Goal: Find specific page/section: Find specific page/section

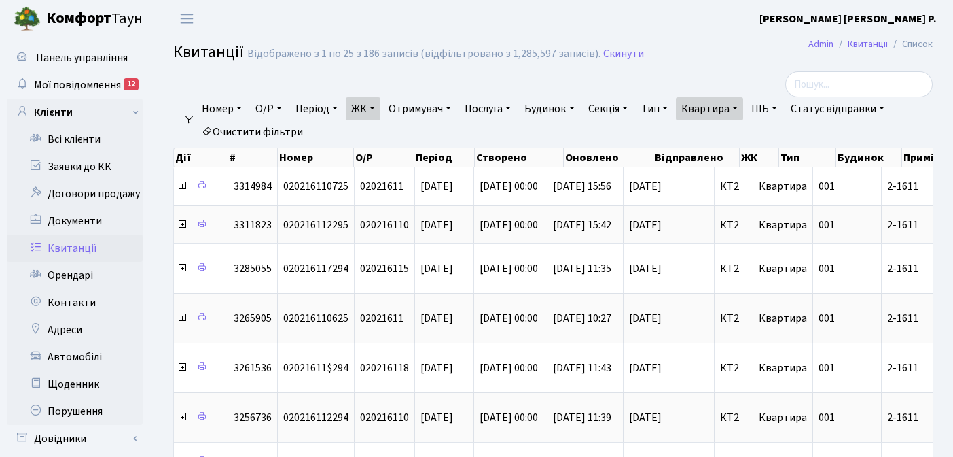
select select "25"
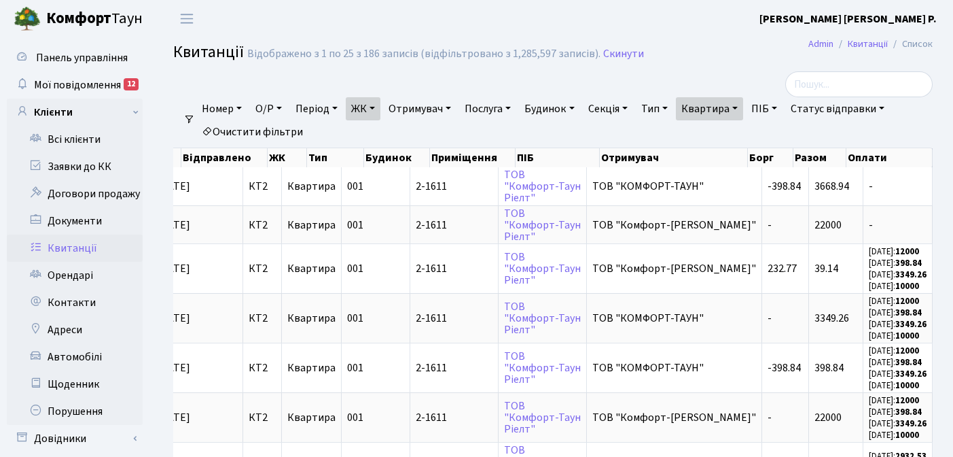
click at [743, 107] on link "Квартира" at bounding box center [709, 108] width 67 height 23
type input "2"
type input "109"
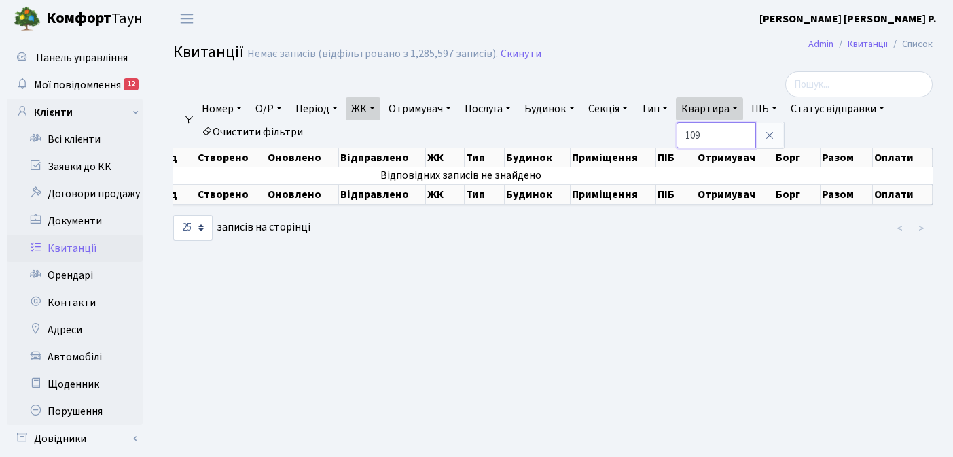
scroll to position [0, 212]
click at [379, 108] on link "ЖК" at bounding box center [363, 108] width 35 height 23
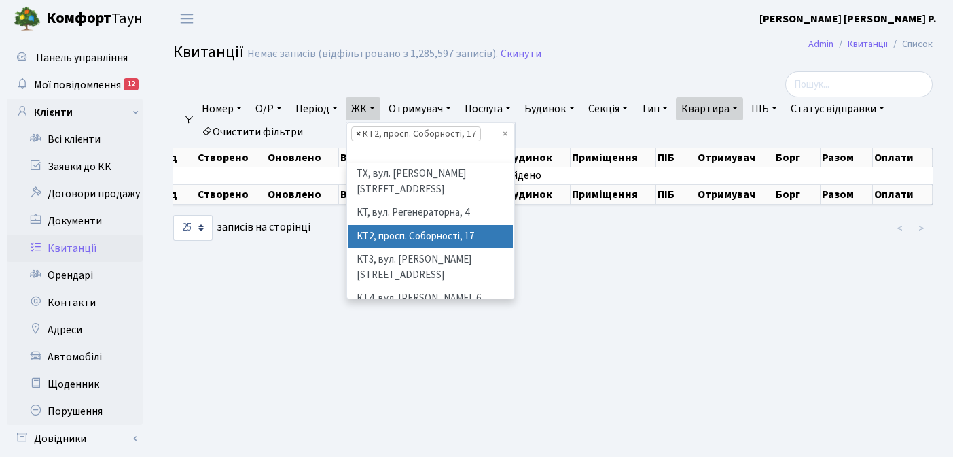
click at [361, 134] on span "×" at bounding box center [358, 134] width 5 height 14
select select
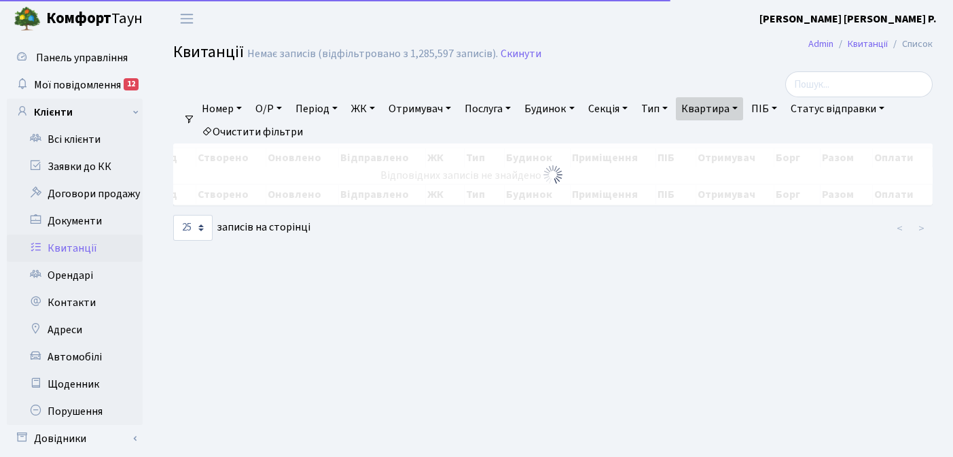
click at [377, 107] on link "ЖК" at bounding box center [363, 108] width 35 height 23
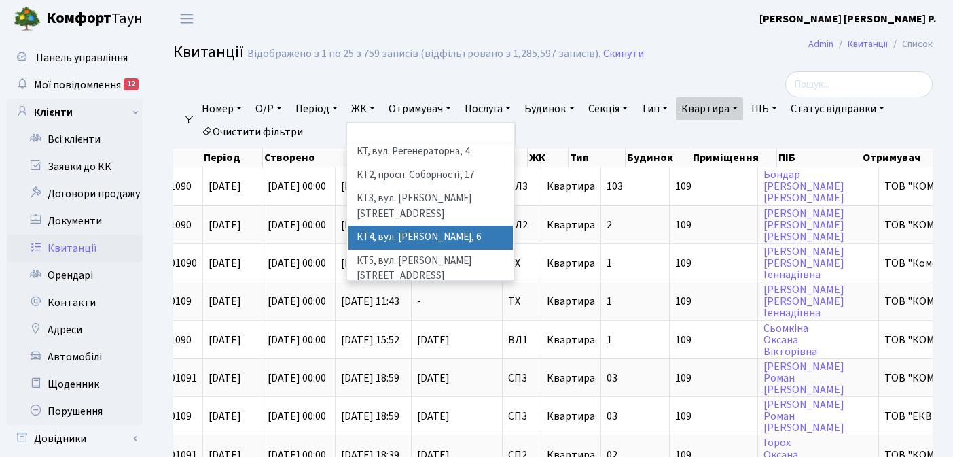
scroll to position [43, 0]
click at [413, 225] on li "КТ4, вул. [PERSON_NAME], 6" at bounding box center [431, 237] width 164 height 24
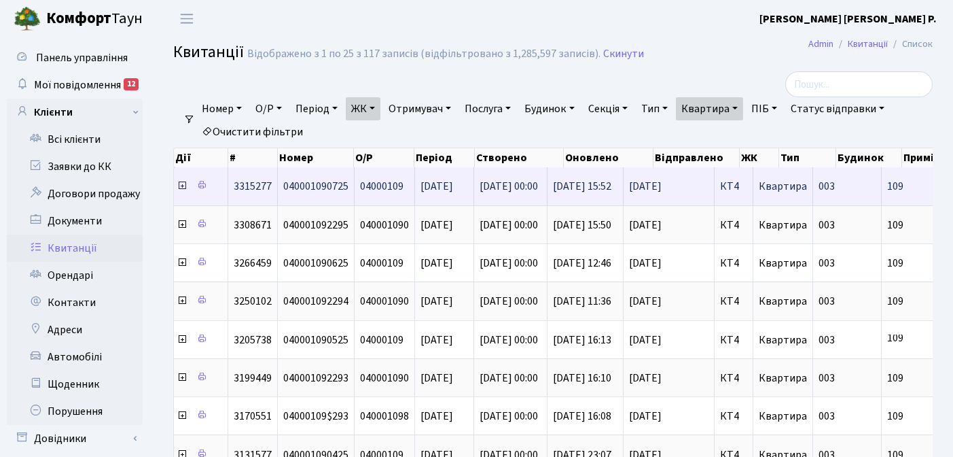
click at [181, 187] on icon at bounding box center [182, 185] width 11 height 11
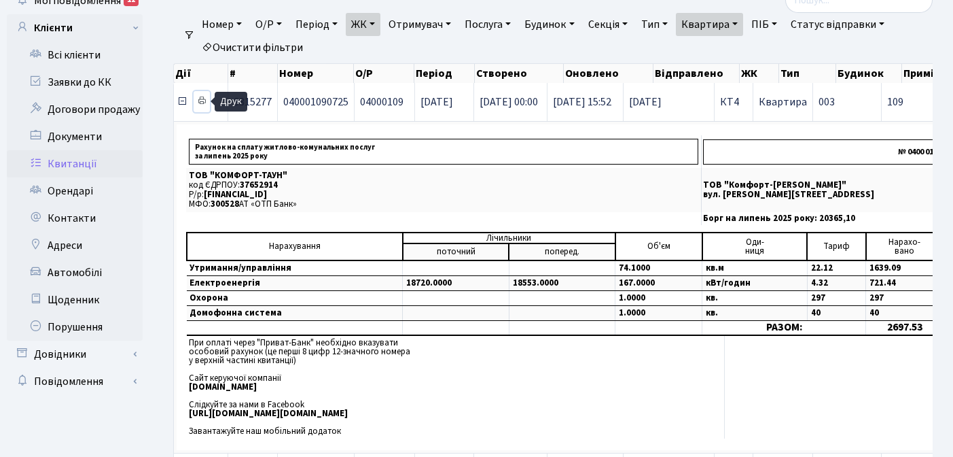
click at [203, 100] on icon at bounding box center [202, 101] width 10 height 10
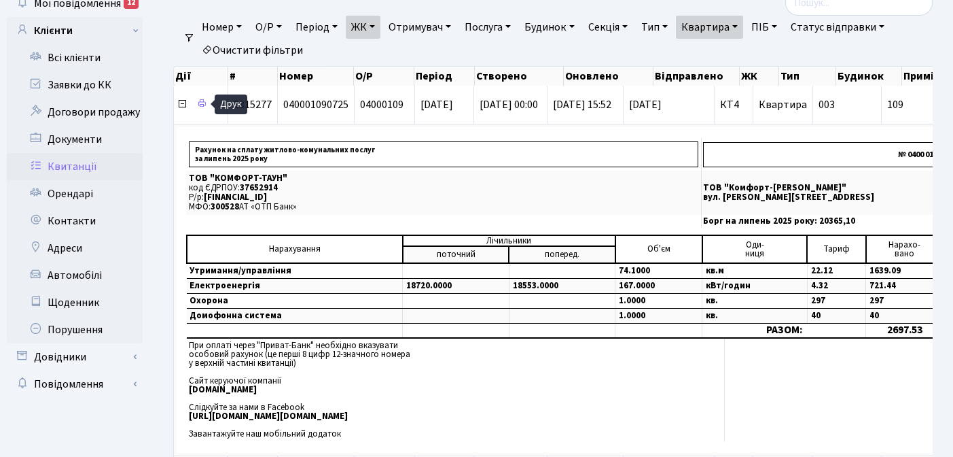
click at [743, 24] on link "Квартира" at bounding box center [709, 27] width 67 height 23
type input "1"
type input "2-1611"
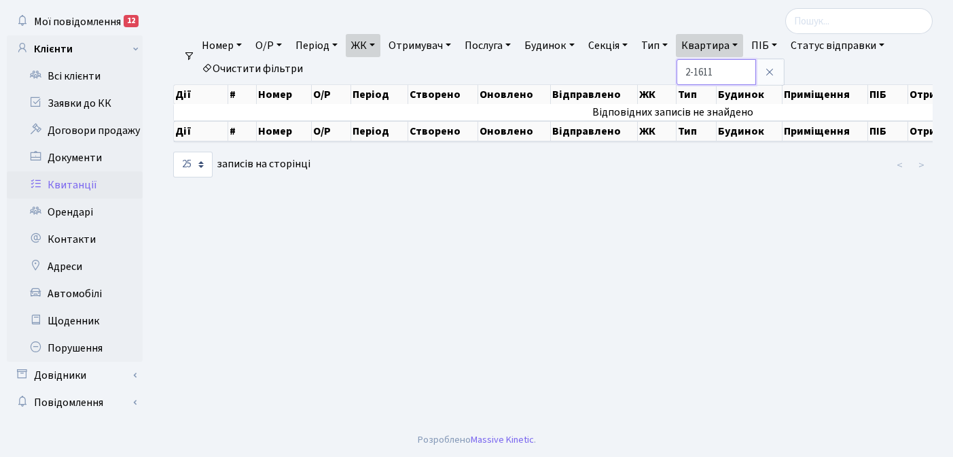
scroll to position [60, 0]
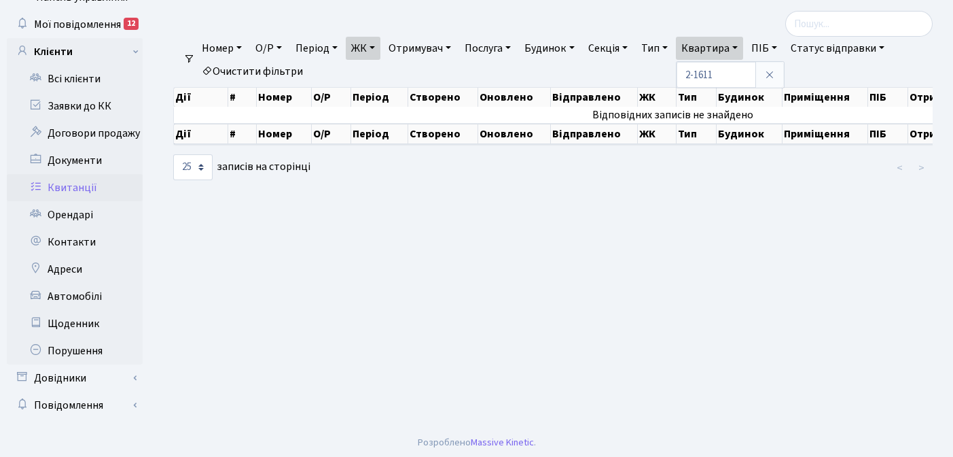
click at [380, 45] on link "ЖК" at bounding box center [363, 48] width 35 height 23
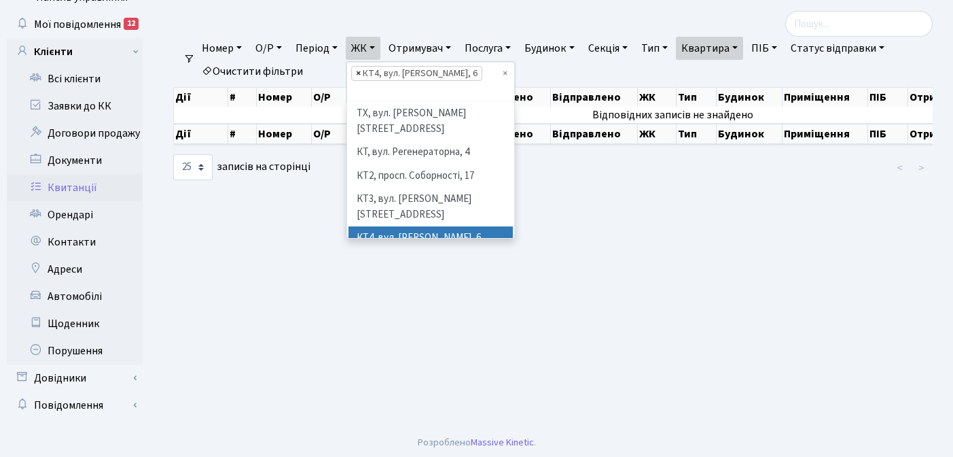
click at [361, 72] on span "×" at bounding box center [358, 74] width 5 height 14
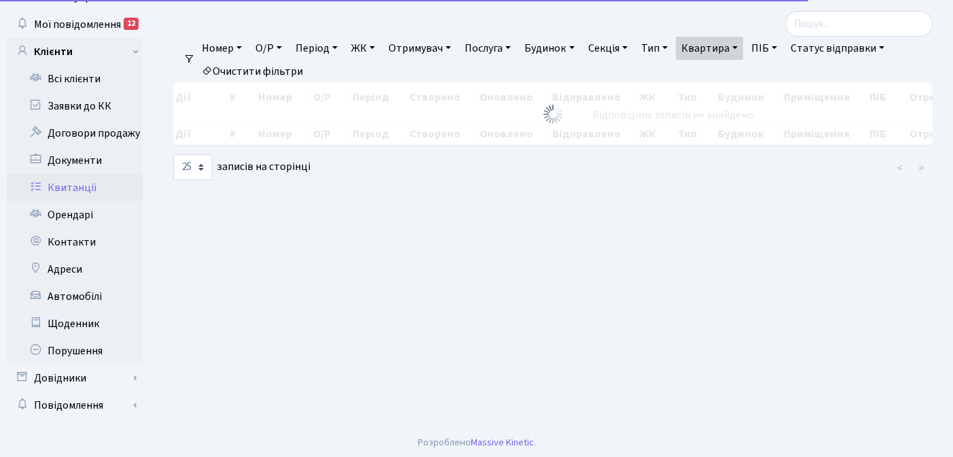
click at [378, 48] on link "ЖК" at bounding box center [363, 48] width 35 height 23
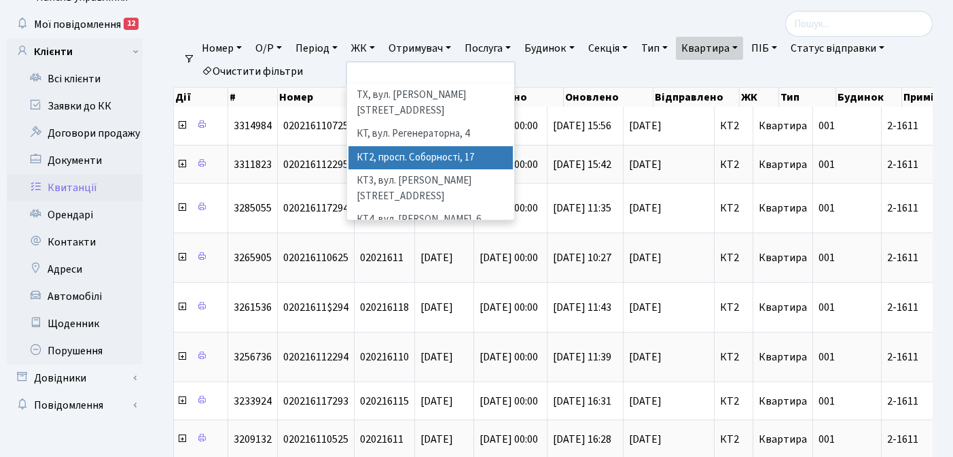
click at [387, 146] on li "КТ2, просп. Соборності, 17" at bounding box center [431, 158] width 164 height 24
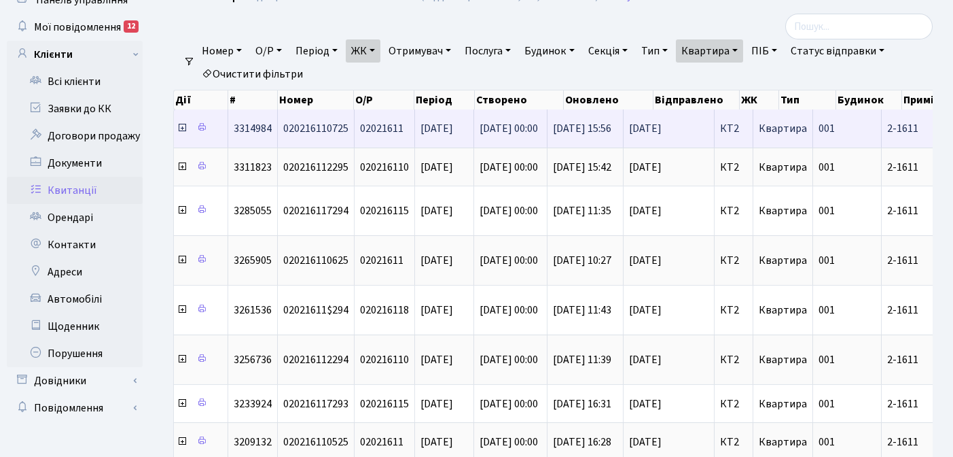
click at [182, 129] on icon at bounding box center [182, 127] width 11 height 11
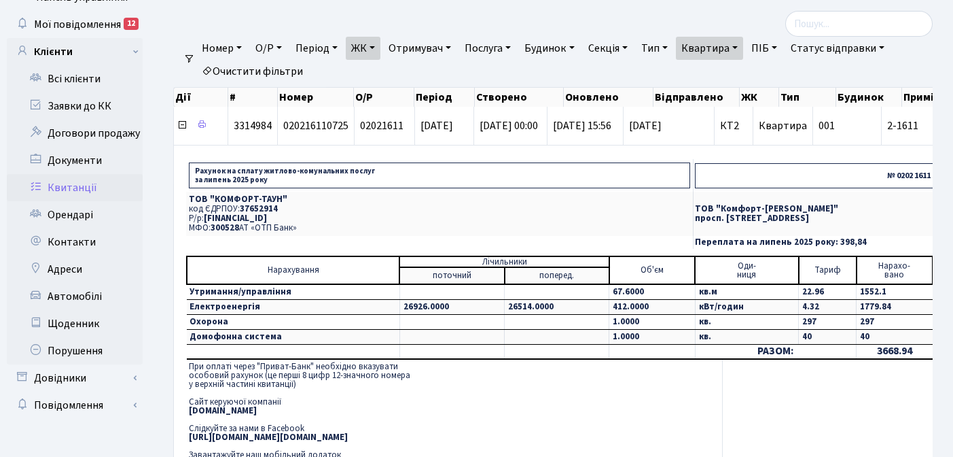
scroll to position [63, 0]
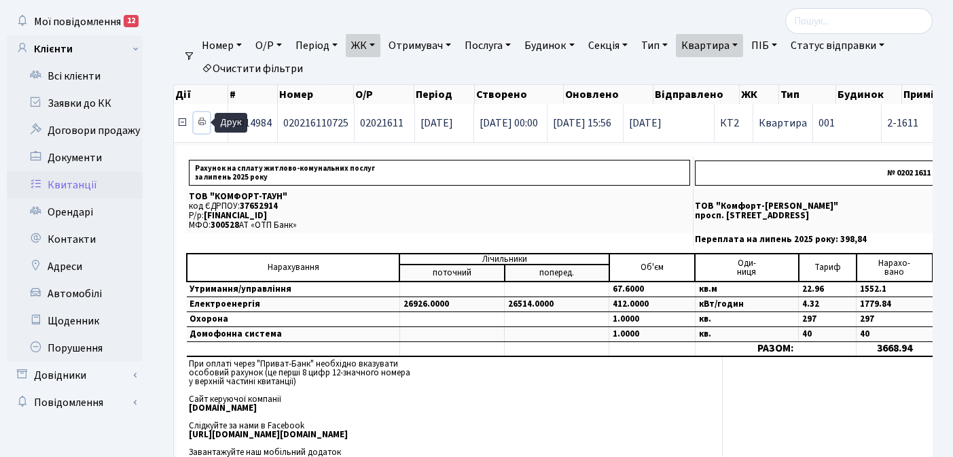
click at [202, 122] on icon at bounding box center [202, 122] width 10 height 10
click at [181, 124] on icon at bounding box center [182, 122] width 11 height 11
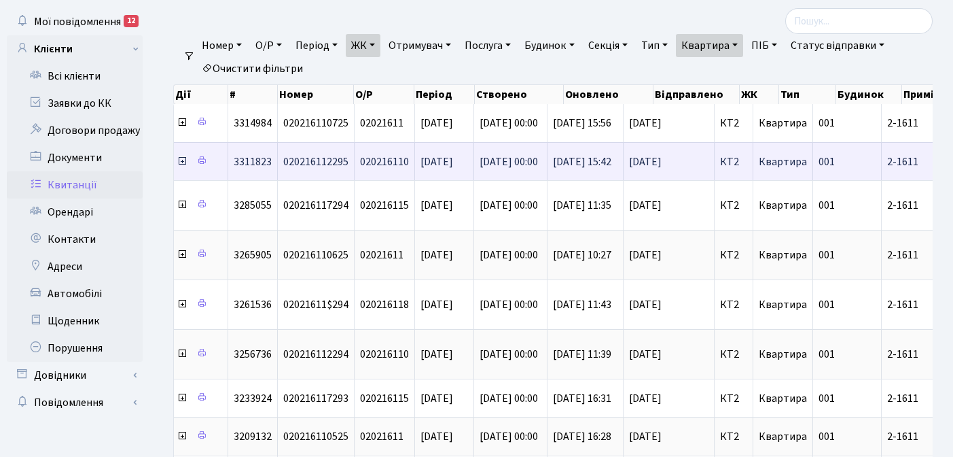
click at [182, 162] on icon at bounding box center [182, 161] width 11 height 11
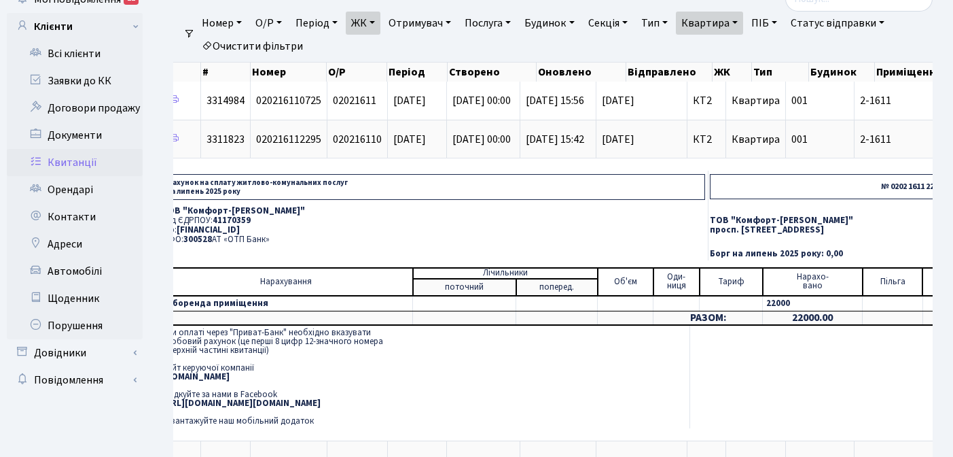
scroll to position [0, 0]
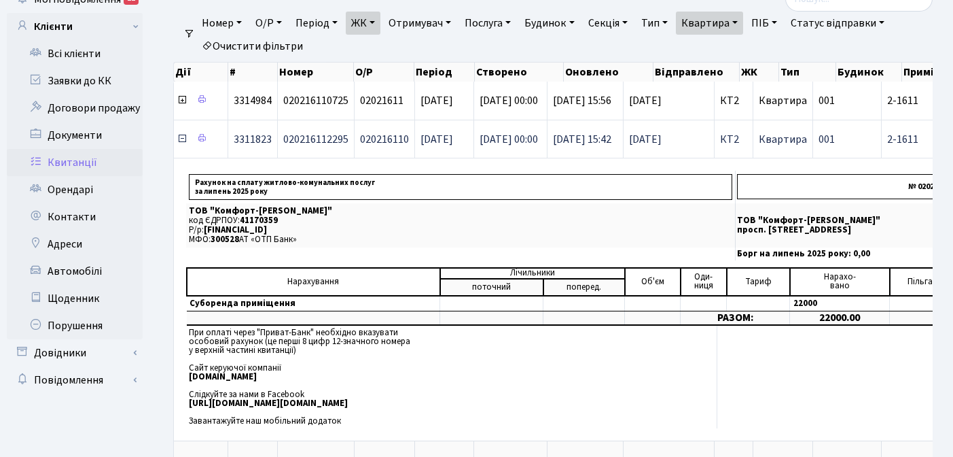
click at [183, 139] on icon at bounding box center [182, 138] width 11 height 11
